Goal: Ask a question

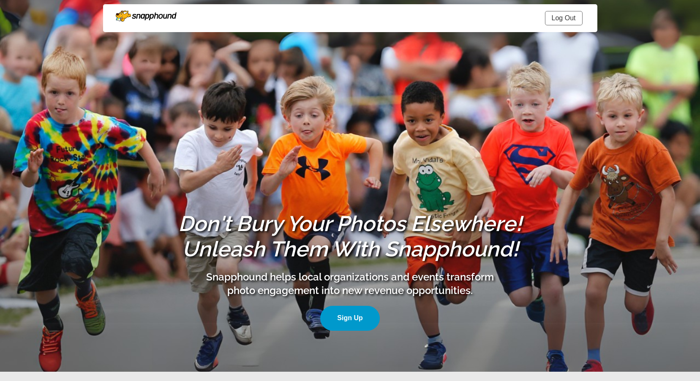
click at [578, 16] on link "Log Out" at bounding box center [564, 18] width 38 height 14
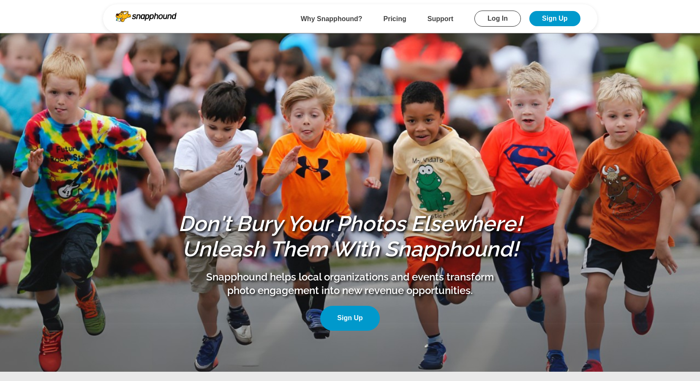
click at [495, 22] on link "Log In" at bounding box center [497, 19] width 46 height 16
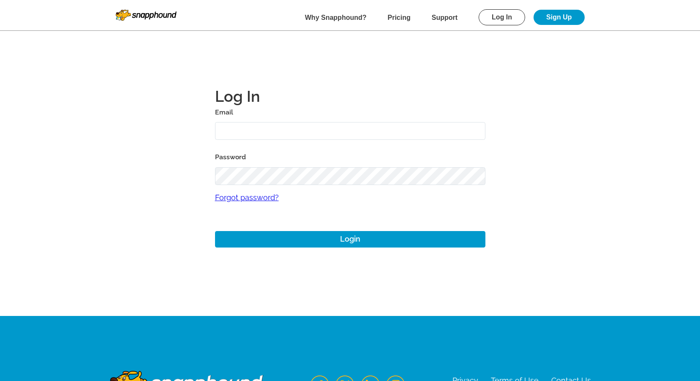
click at [261, 136] on input "text" at bounding box center [350, 131] width 270 height 18
type input "tlannon@suneast.org"
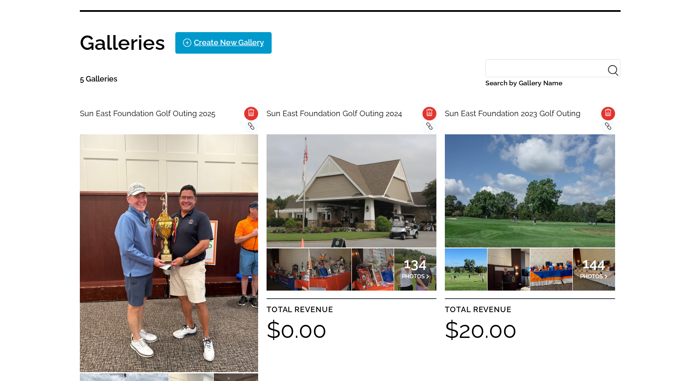
scroll to position [253, 0]
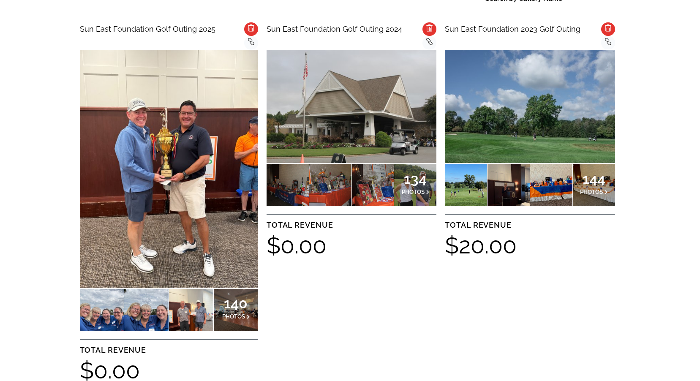
click at [169, 209] on img at bounding box center [169, 169] width 178 height 238
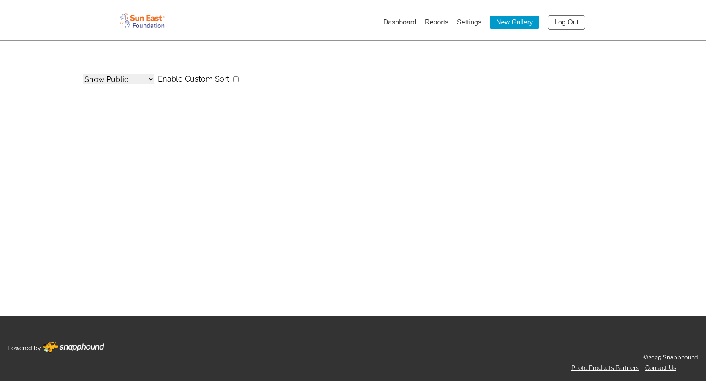
select select "onlyShowInGallery"
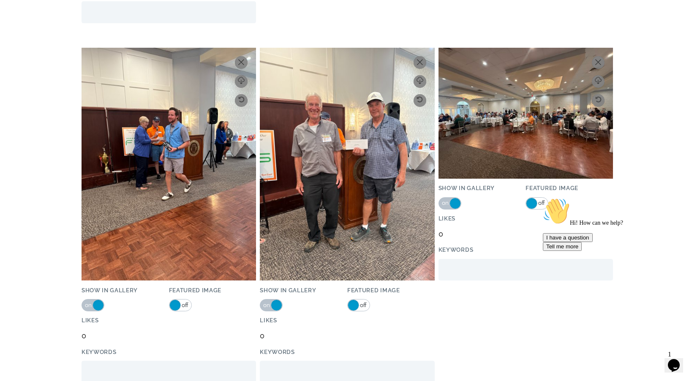
scroll to position [507, 0]
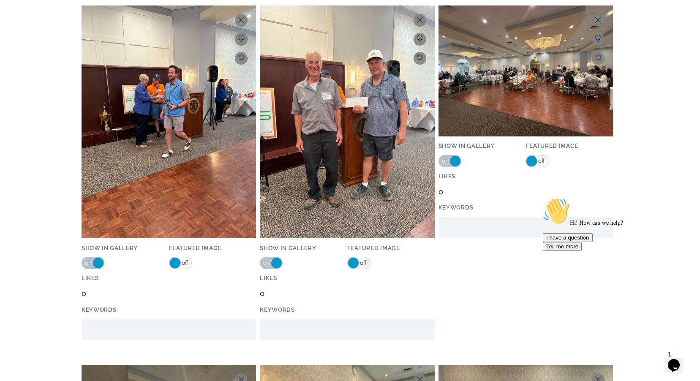
click at [592, 242] on button "I have a question" at bounding box center [568, 237] width 50 height 9
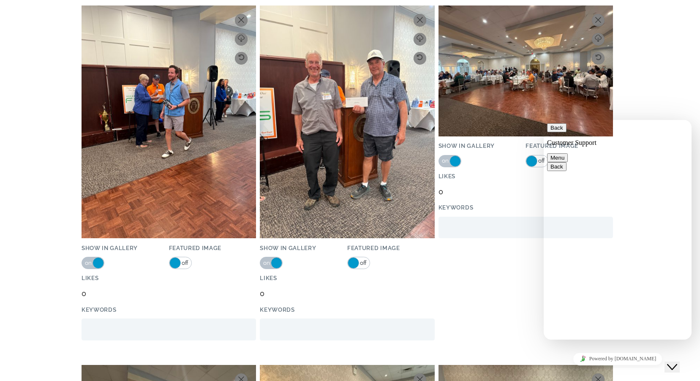
type textarea "how can i move pictures up and down in the sort"
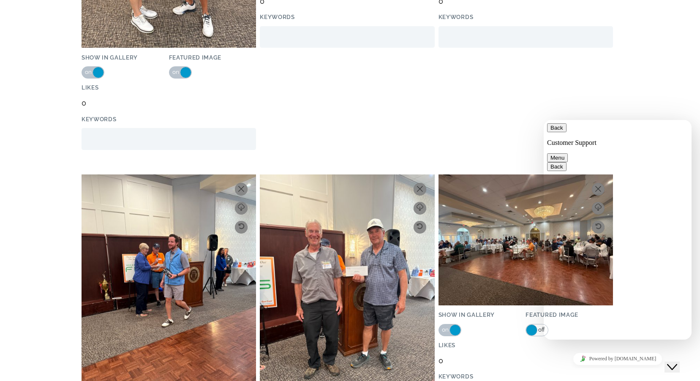
scroll to position [84, 0]
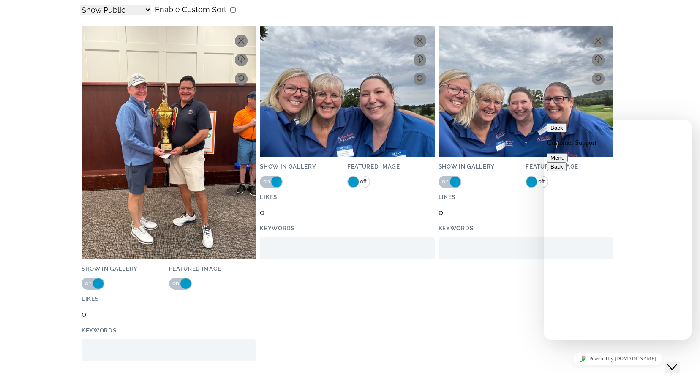
click at [557, 129] on button "Back" at bounding box center [556, 127] width 19 height 9
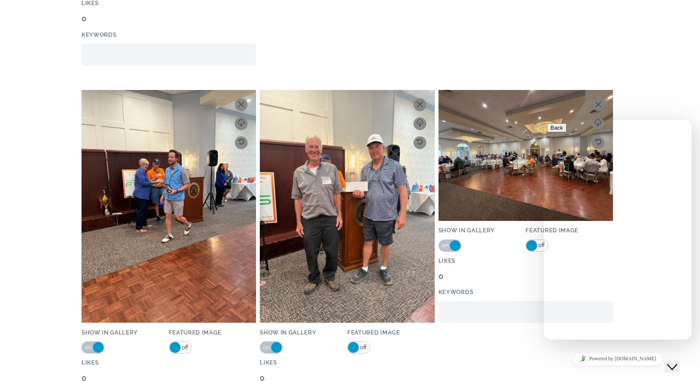
scroll to position [465, 0]
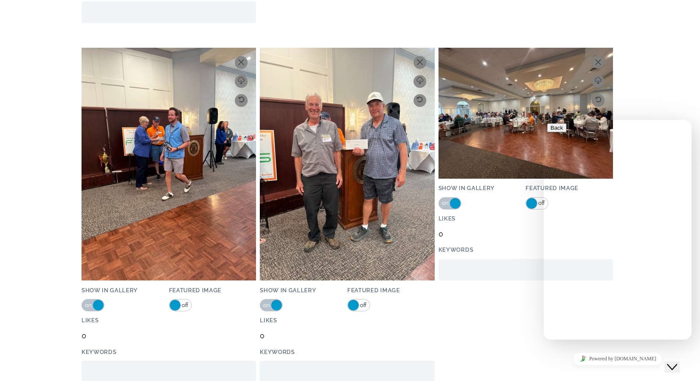
click at [360, 305] on span "off" at bounding box center [363, 305] width 8 height 11
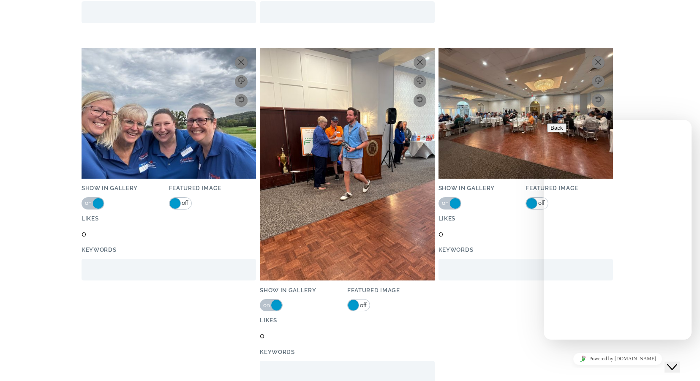
click at [675, 362] on icon "Close Chat This icon closes the chat window." at bounding box center [672, 367] width 10 height 10
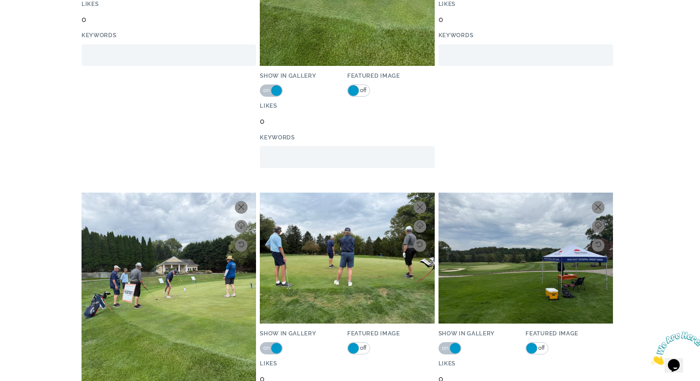
scroll to position [1698, 0]
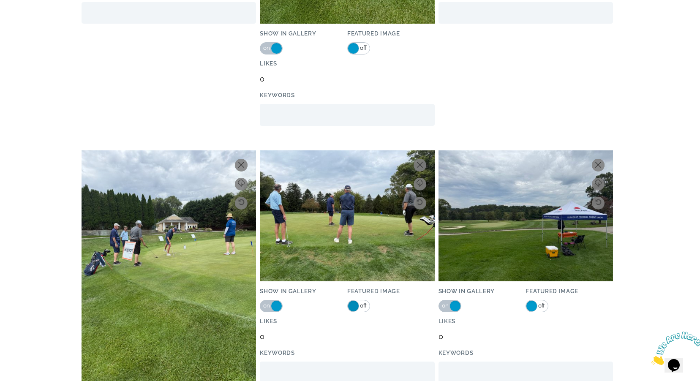
click at [354, 307] on span at bounding box center [353, 305] width 11 height 11
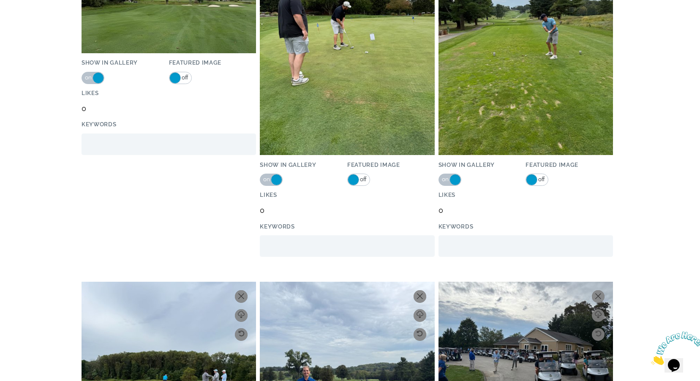
scroll to position [5270, 0]
